Goal: Task Accomplishment & Management: Use online tool/utility

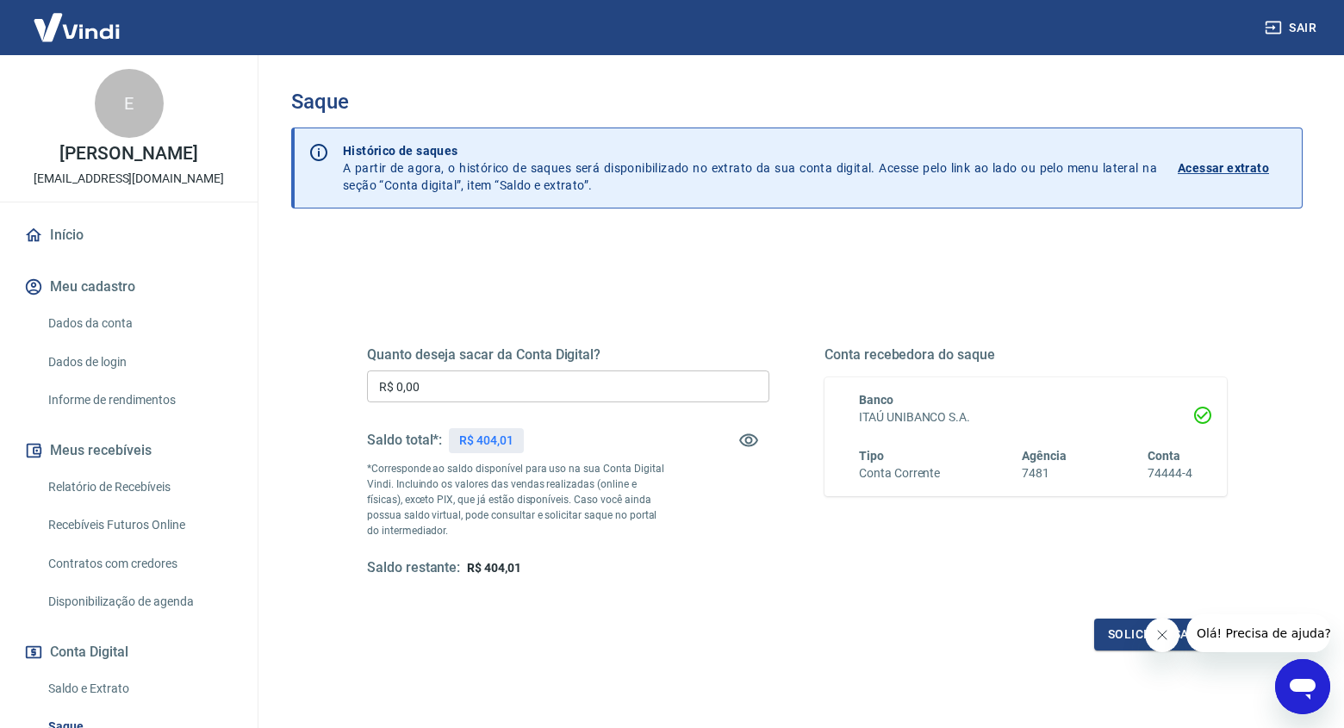
click at [600, 369] on div "Quanto deseja sacar da Conta Digital? R$ 0,00 ​ Saldo total*: R$ 404,01 *Corres…" at bounding box center [568, 461] width 402 height 231
click at [603, 391] on input "R$ 0,00" at bounding box center [568, 386] width 402 height 32
type input "R$ 404,01"
drag, startPoint x: 1158, startPoint y: 631, endPoint x: 1146, endPoint y: 632, distance: 11.3
click at [1159, 631] on icon "Fechar mensagem da empresa" at bounding box center [1162, 635] width 9 height 9
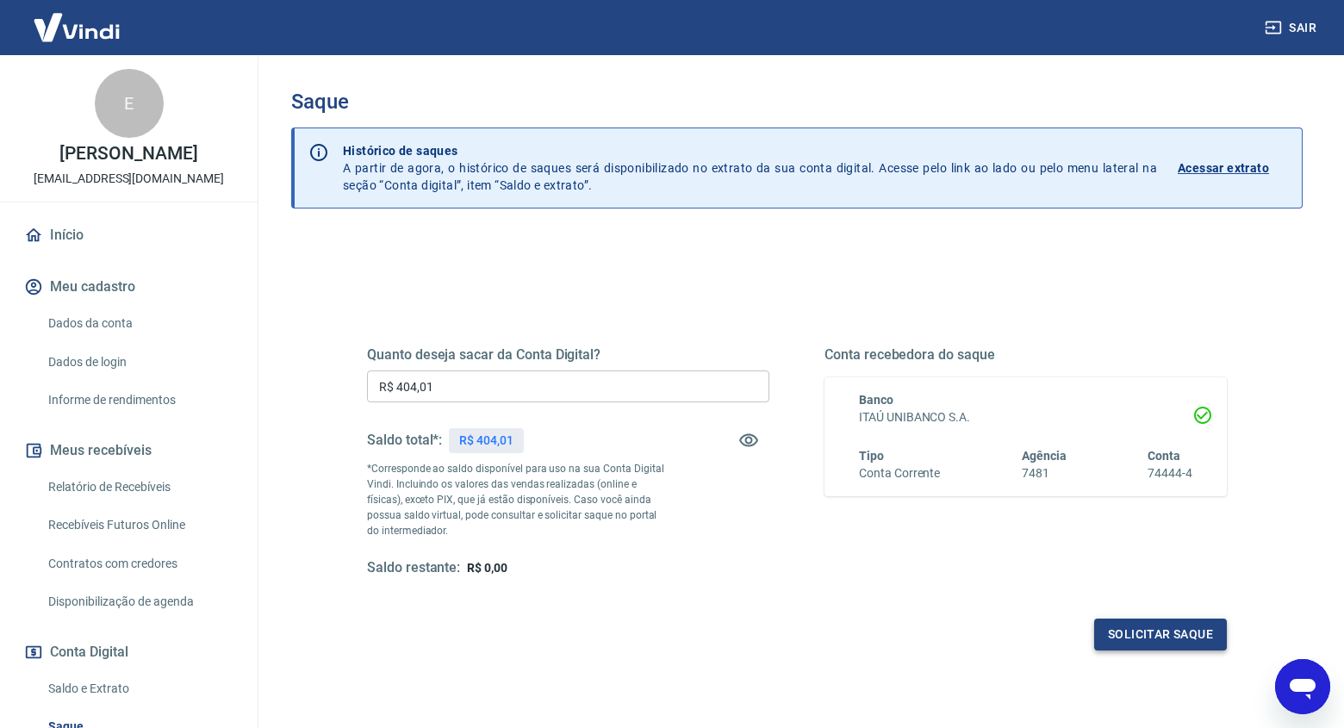
click at [1133, 632] on button "Solicitar saque" at bounding box center [1160, 634] width 133 height 32
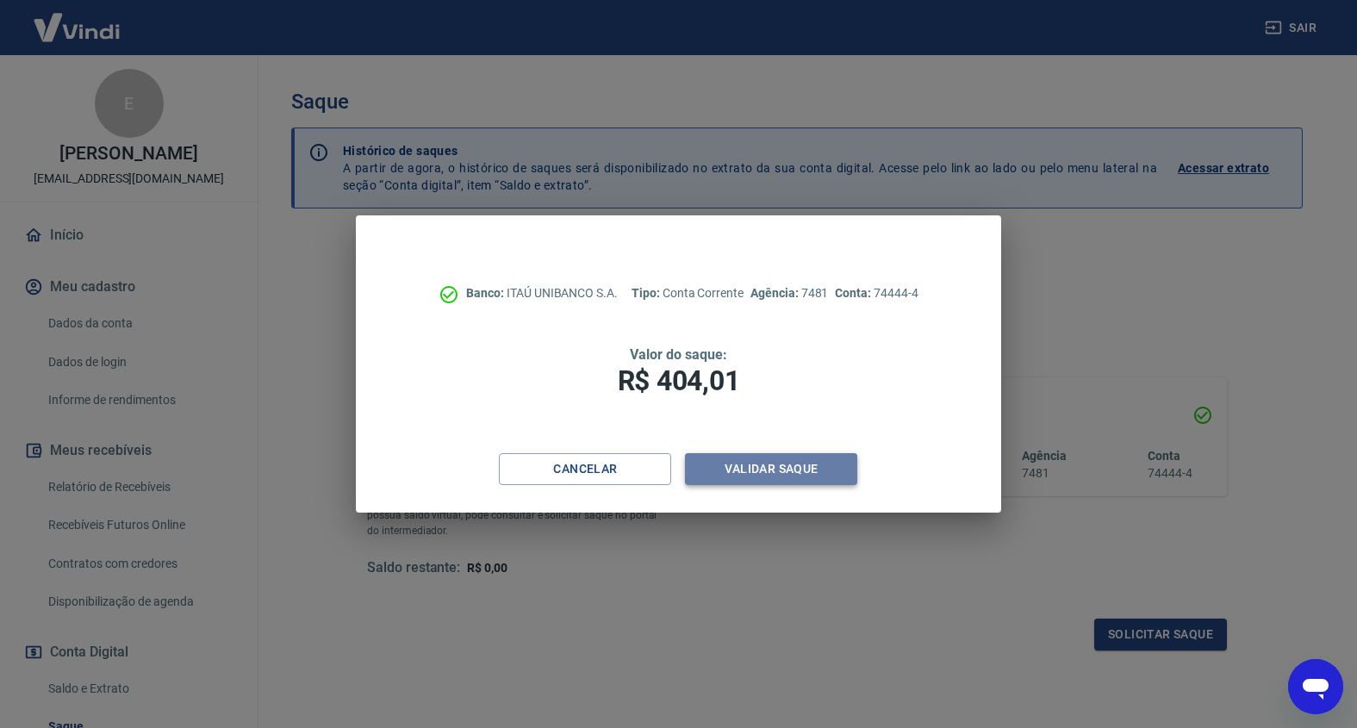
click at [791, 467] on button "Validar saque" at bounding box center [771, 469] width 172 height 32
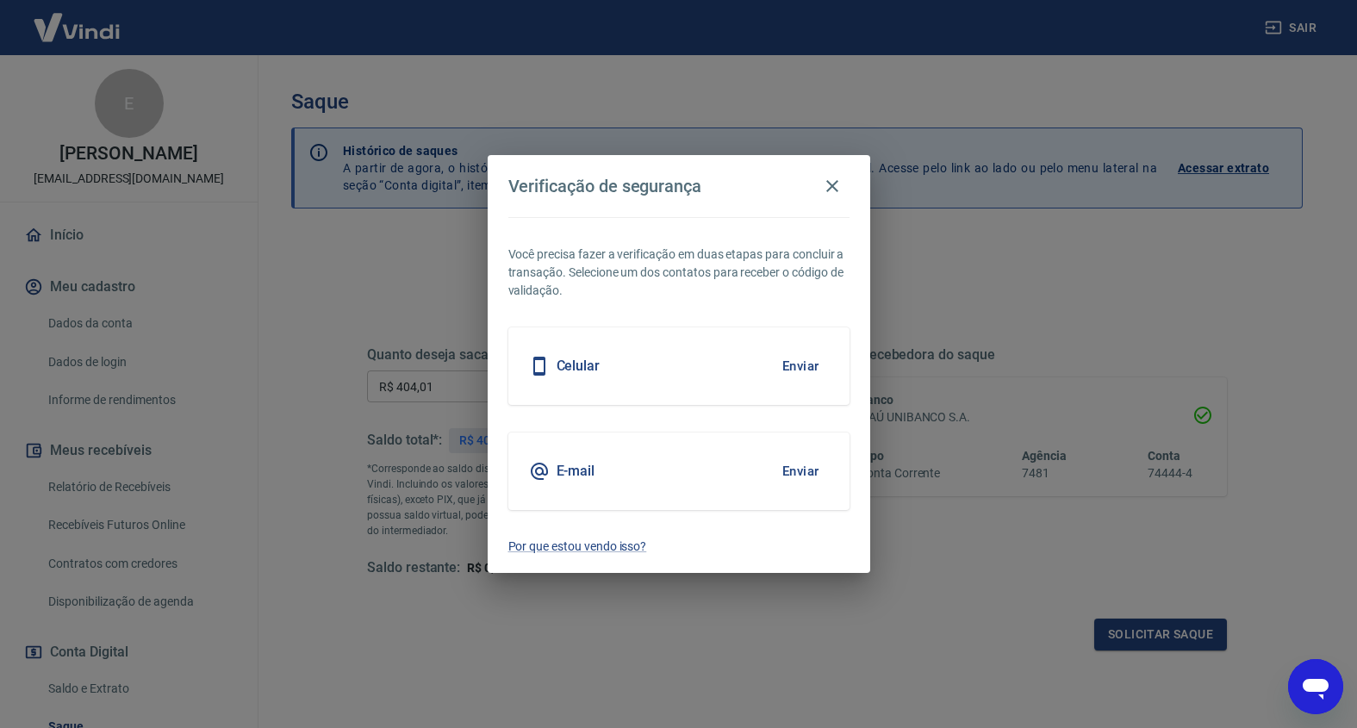
click at [800, 470] on button "Enviar" at bounding box center [801, 471] width 56 height 36
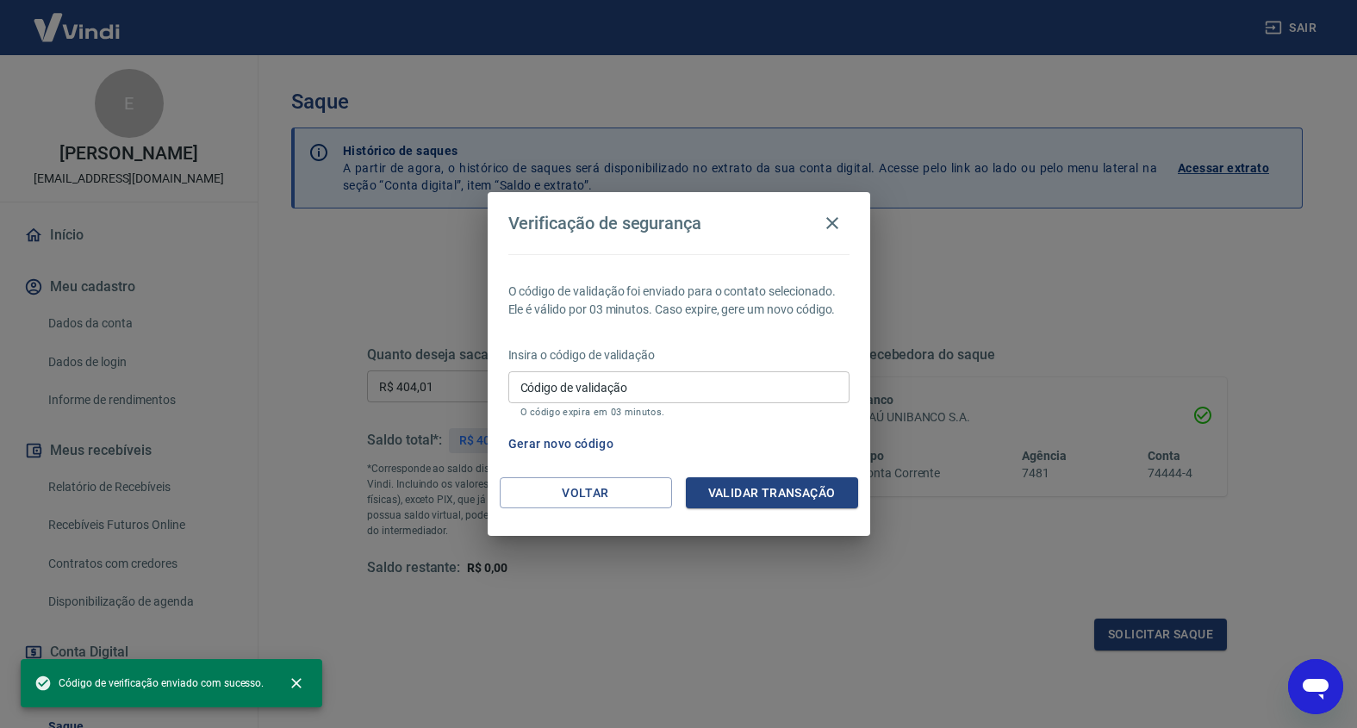
click at [620, 379] on input "Código de validação" at bounding box center [678, 387] width 341 height 32
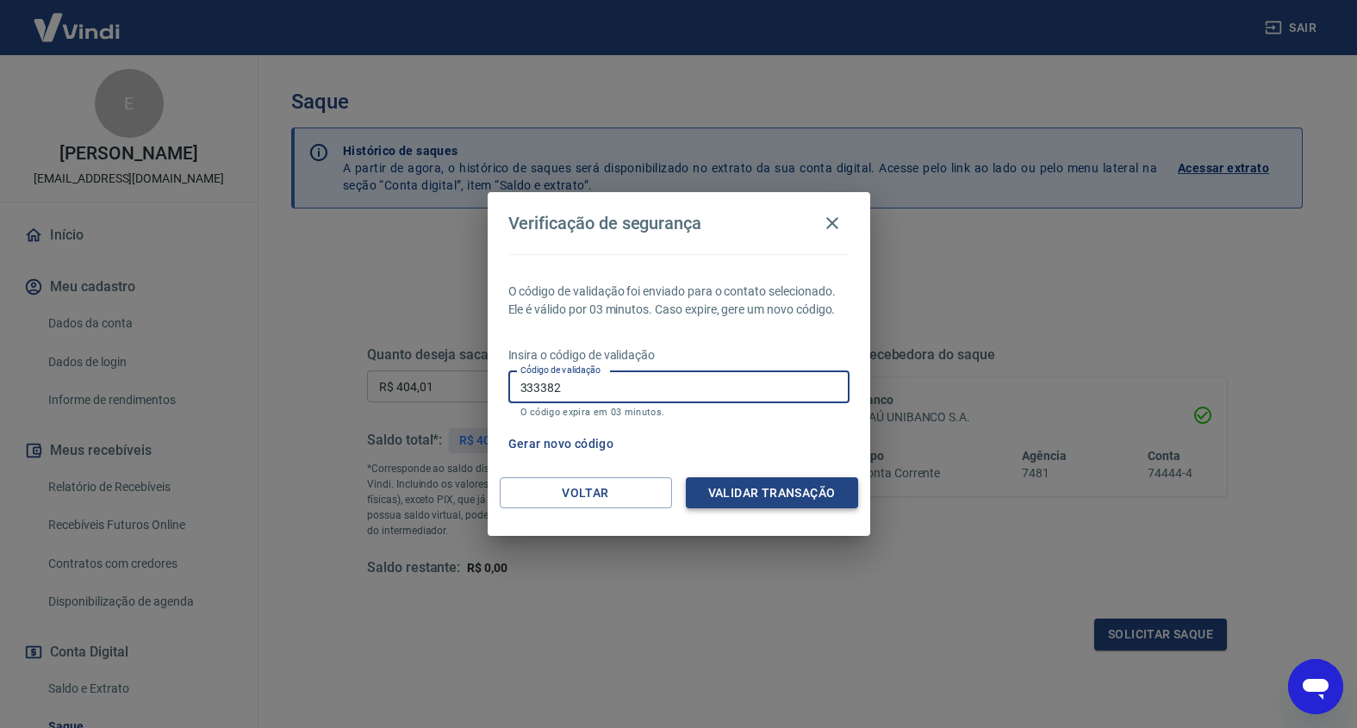
type input "333382"
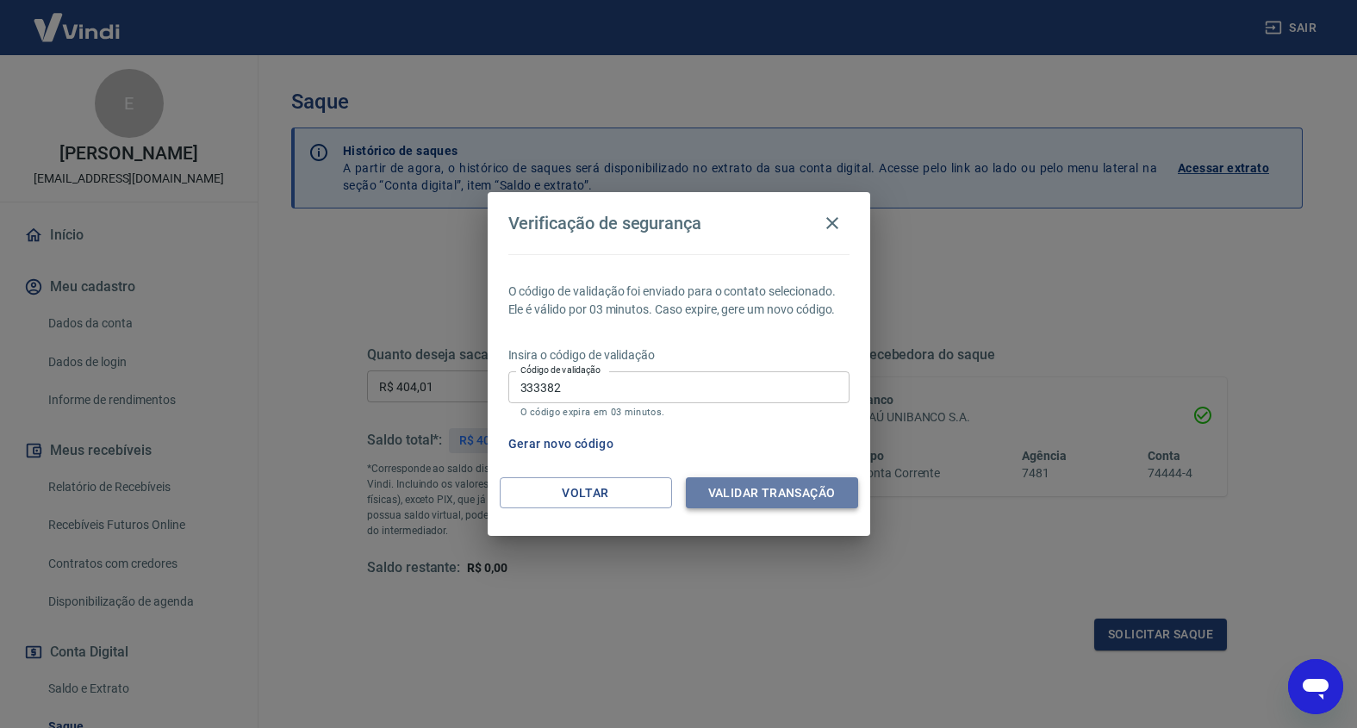
click at [777, 487] on button "Validar transação" at bounding box center [772, 493] width 172 height 32
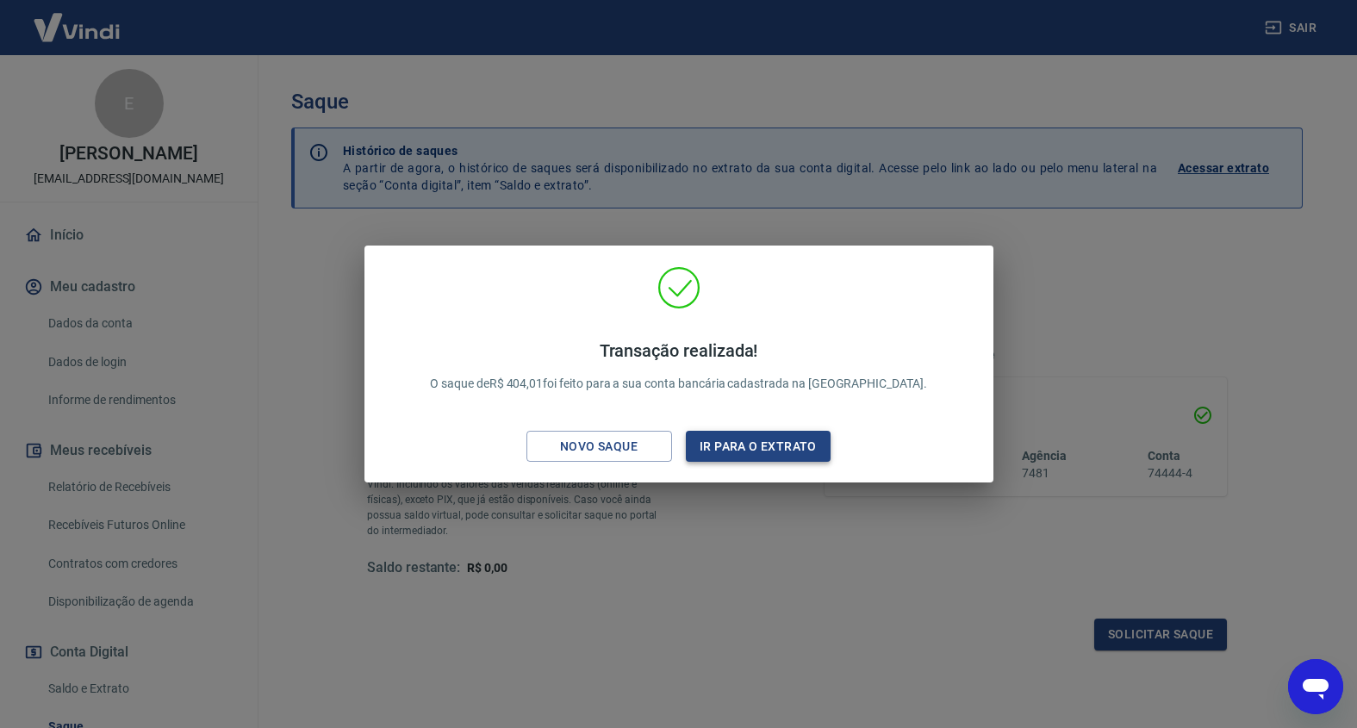
click at [720, 444] on button "Ir para o extrato" at bounding box center [759, 447] width 146 height 32
